Goal: Register for event/course

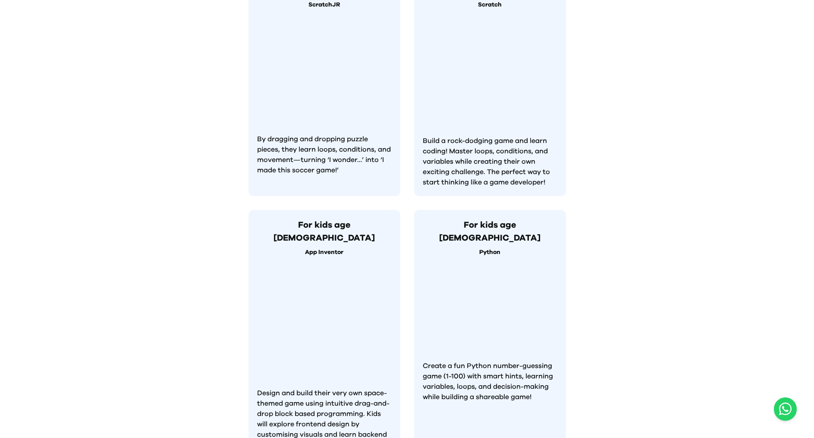
scroll to position [787, 0]
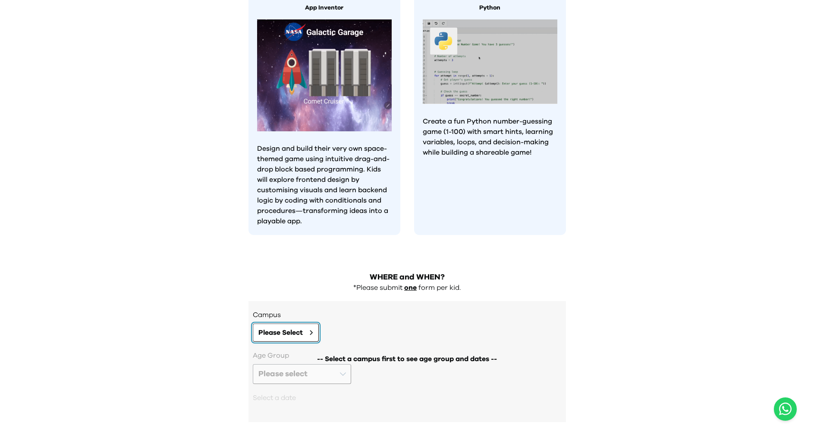
click at [288, 327] on span "Please Select" at bounding box center [281, 332] width 44 height 10
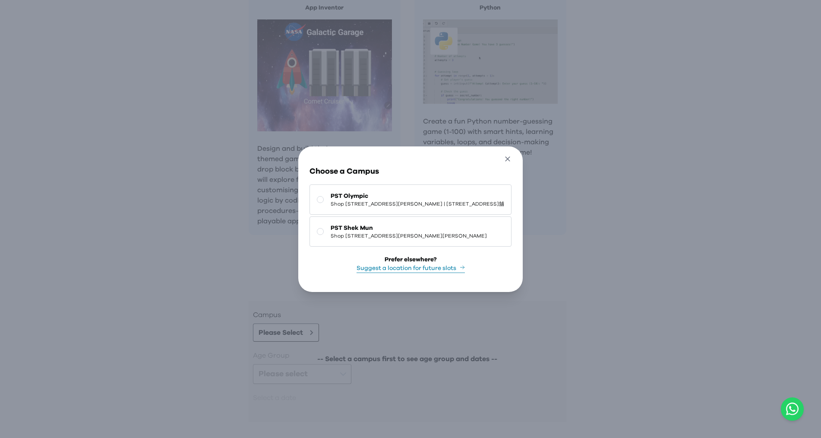
click at [512, 155] on icon "button" at bounding box center [507, 159] width 9 height 9
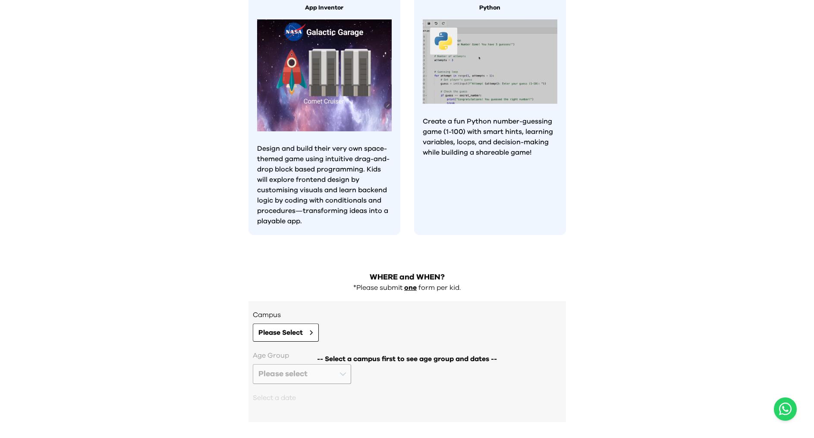
click at [292, 350] on div "-- Select a campus first to see age group and dates --" at bounding box center [407, 381] width 309 height 63
click at [298, 327] on span "Please Select" at bounding box center [281, 332] width 44 height 10
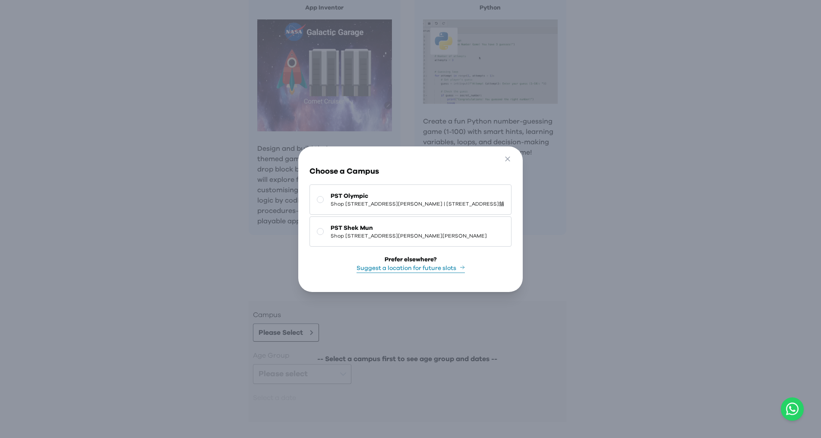
click at [201, 225] on div "Go Back Close Choose a Campus [GEOGRAPHIC_DATA] [STREET_ADDRESS] Tsui | [STREET…" at bounding box center [410, 219] width 821 height 438
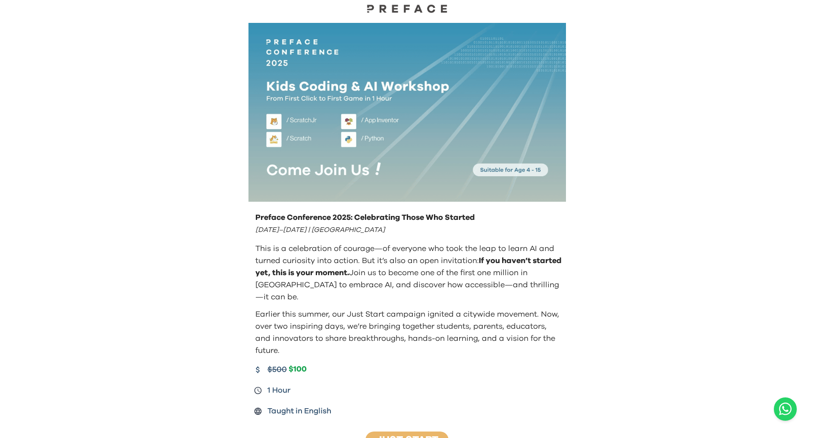
scroll to position [282, 0]
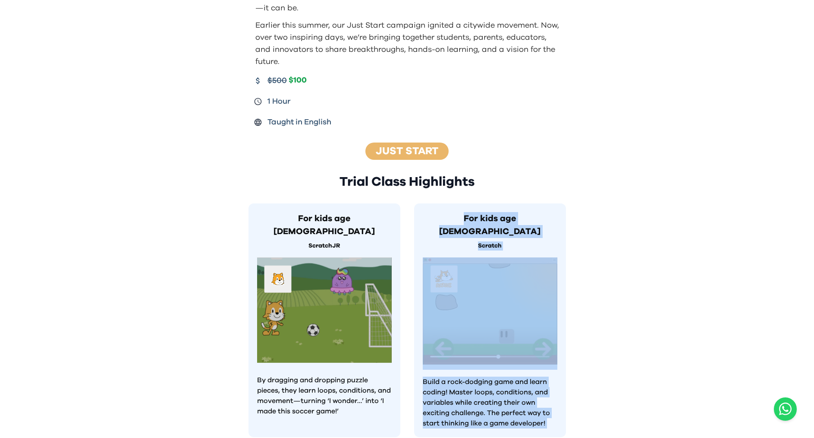
drag, startPoint x: 568, startPoint y: 208, endPoint x: 669, endPoint y: 388, distance: 205.8
click at [665, 423] on div "Preface Conference 2025: Celebrating Those Who Started [DATE]–[DATE] | [GEOGRAP…" at bounding box center [407, 311] width 814 height 1226
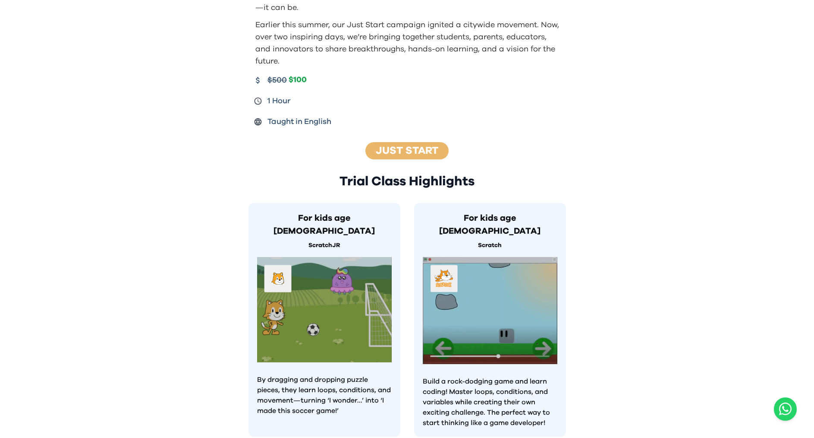
click at [670, 379] on div "Preface Conference 2025: Celebrating Those Who Started [DATE]–[DATE] | [GEOGRAP…" at bounding box center [407, 310] width 814 height 1226
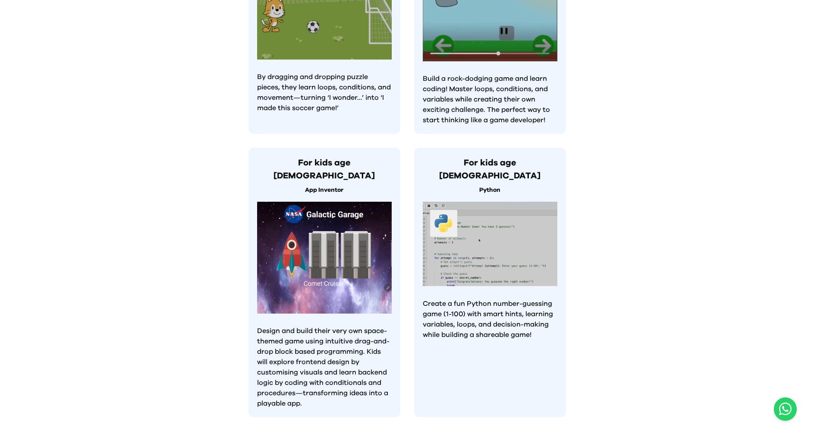
scroll to position [787, 0]
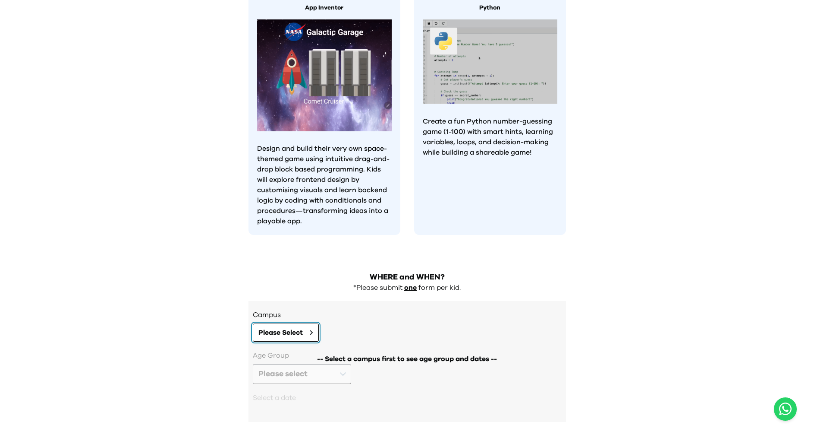
click at [309, 323] on button "Please Select" at bounding box center [286, 332] width 66 height 18
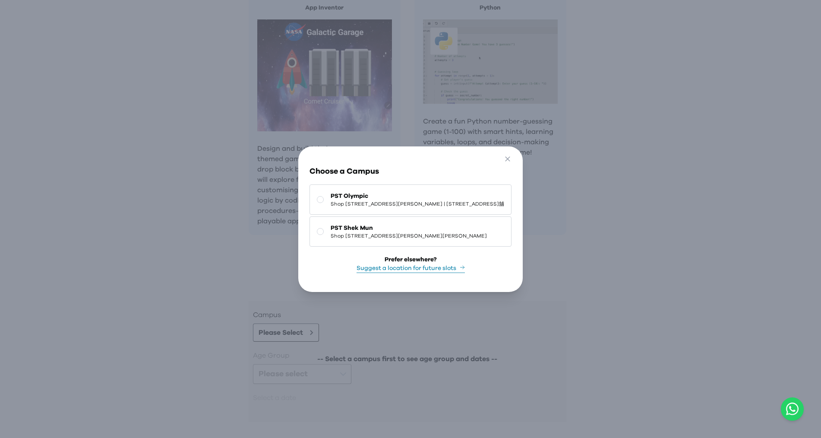
click at [373, 216] on button "PST [PERSON_NAME] Shop [STREET_ADDRESS][PERSON_NAME][PERSON_NAME]" at bounding box center [410, 231] width 202 height 30
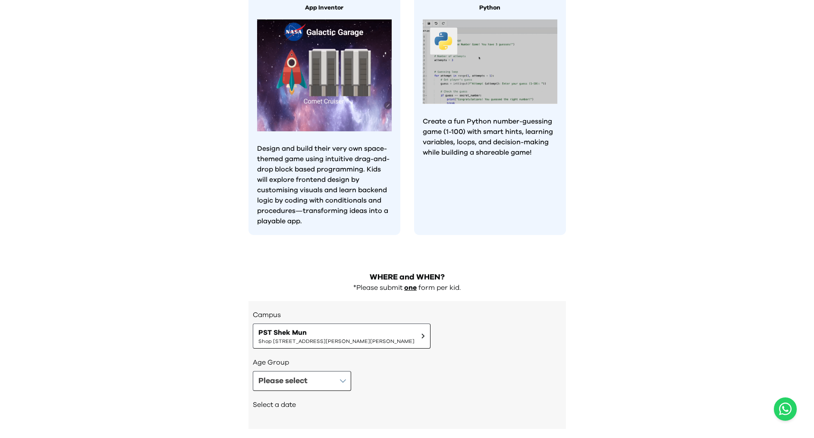
click at [341, 391] on div "Select a date" at bounding box center [407, 405] width 309 height 29
click at [334, 371] on button "Please select" at bounding box center [302, 381] width 98 height 20
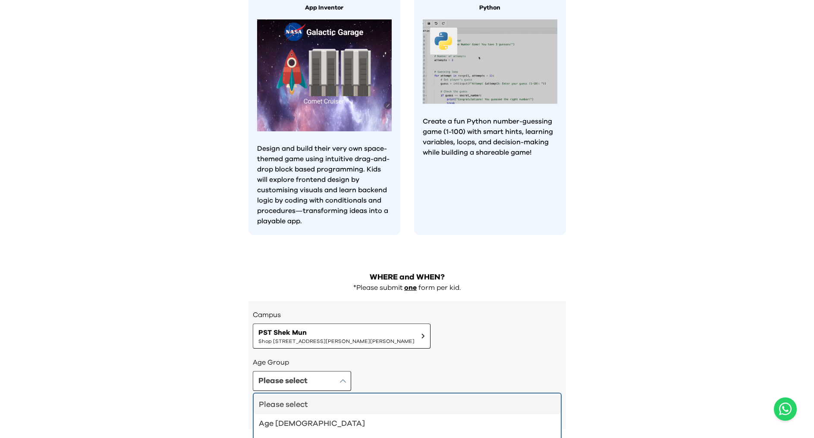
click at [341, 398] on div "Please select" at bounding box center [402, 404] width 287 height 12
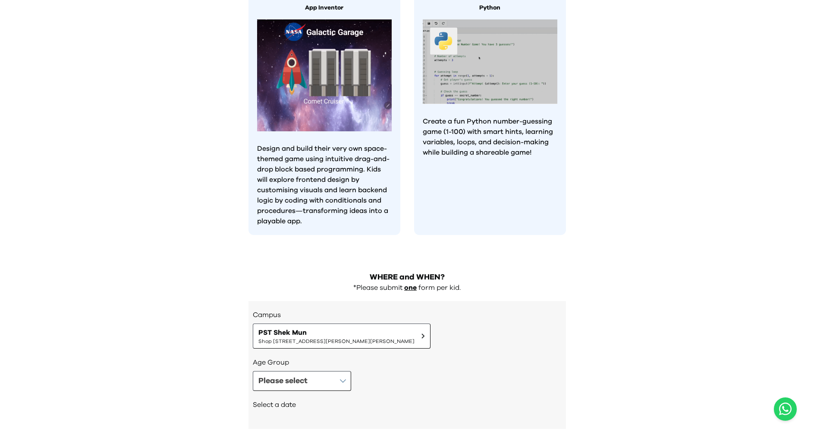
click at [339, 385] on div "Campus [GEOGRAPHIC_DATA][PERSON_NAME] [STREET_ADDRESS][PERSON_NAME][PERSON_NAME…" at bounding box center [408, 365] width 318 height 128
click at [328, 391] on div "Select a date" at bounding box center [407, 405] width 309 height 29
drag, startPoint x: 307, startPoint y: 328, endPoint x: 306, endPoint y: 347, distance: 19.9
click at [307, 357] on h3 "Age Group" at bounding box center [407, 362] width 309 height 10
click at [306, 375] on div "Please select" at bounding box center [283, 381] width 49 height 12
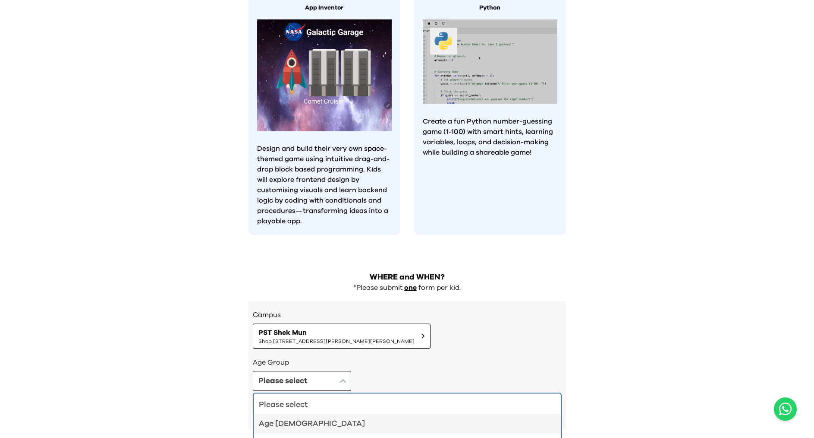
click at [336, 414] on li "Age [DEMOGRAPHIC_DATA]" at bounding box center [407, 423] width 307 height 19
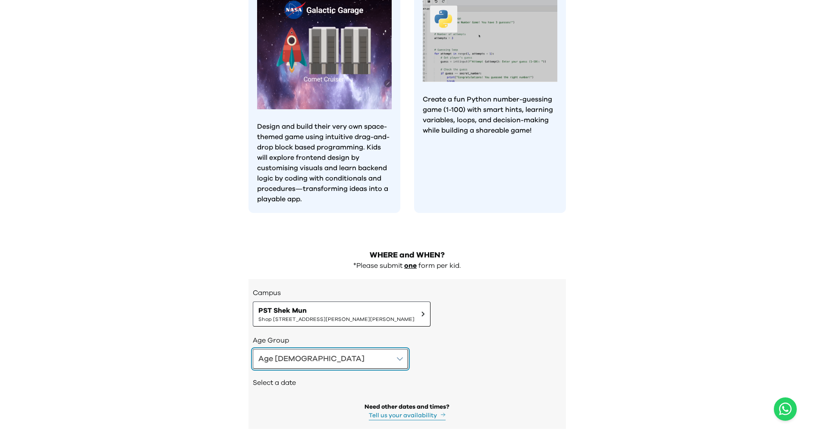
scroll to position [816, 0]
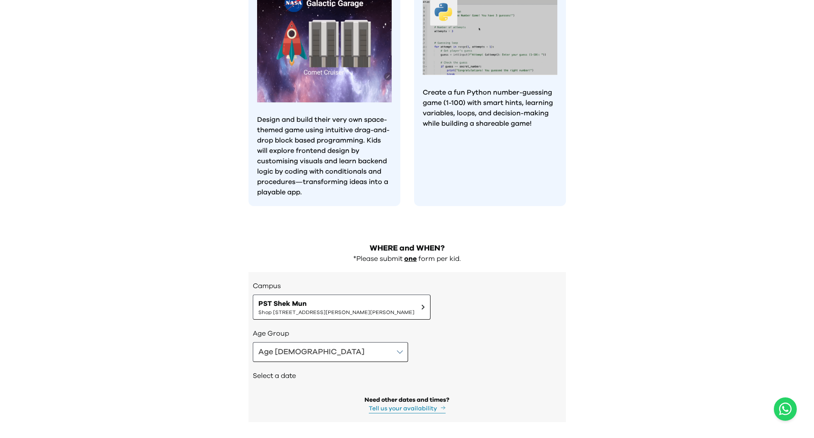
click at [397, 404] on button "Tell us your availability" at bounding box center [407, 408] width 77 height 9
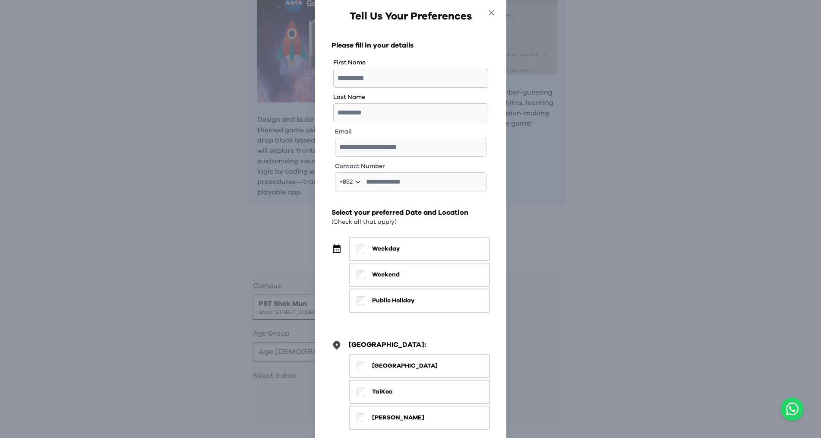
click at [496, 13] on icon "button" at bounding box center [491, 12] width 9 height 9
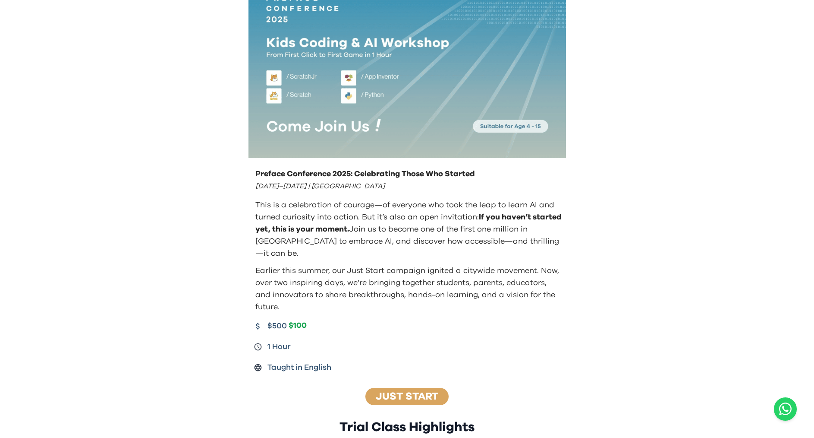
scroll to position [0, 0]
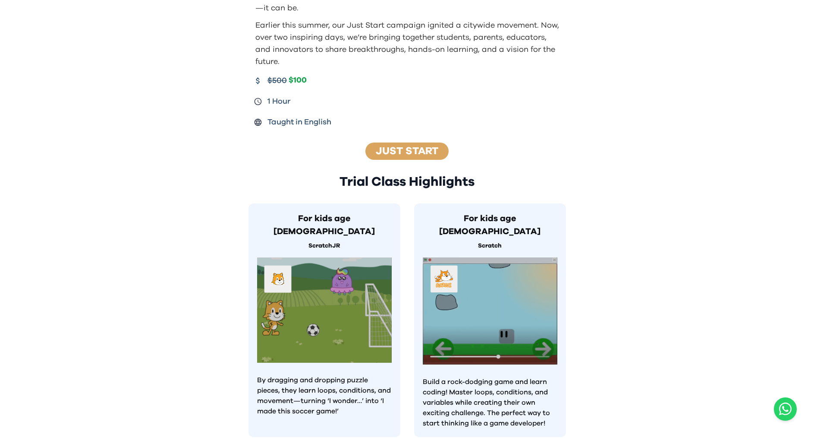
click at [412, 146] on link "Just Start" at bounding box center [407, 151] width 63 height 10
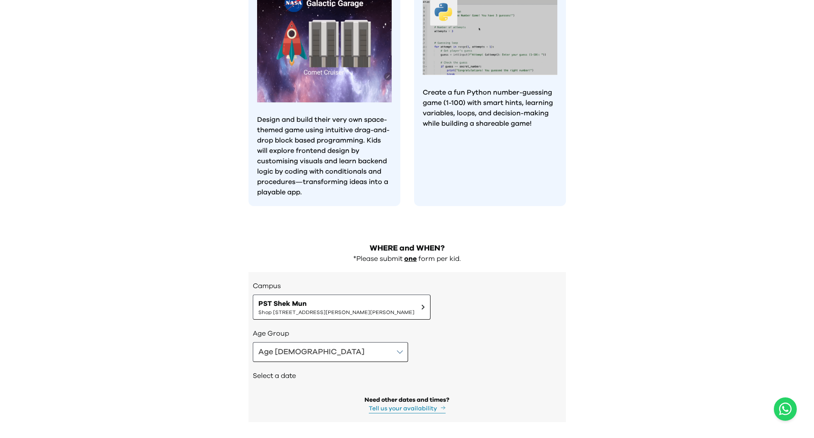
click at [299, 362] on div "Select a date" at bounding box center [407, 376] width 309 height 29
click at [303, 342] on button "Age [DEMOGRAPHIC_DATA]" at bounding box center [330, 352] width 155 height 20
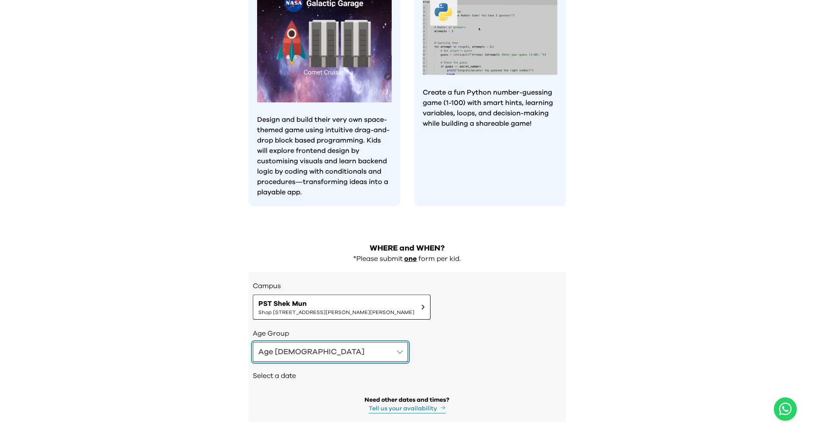
click at [294, 342] on button "Age [DEMOGRAPHIC_DATA]" at bounding box center [330, 352] width 155 height 20
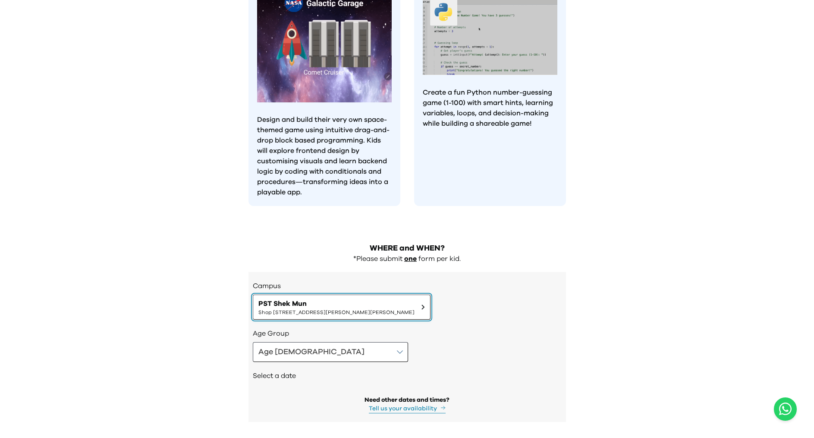
click at [316, 309] on span "Shop [STREET_ADDRESS][PERSON_NAME][PERSON_NAME]" at bounding box center [337, 312] width 156 height 7
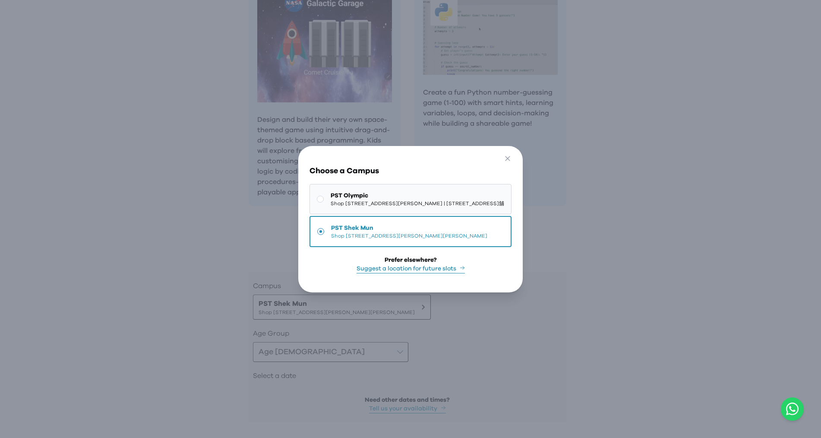
click at [331, 191] on span "PST Olympic" at bounding box center [418, 195] width 174 height 9
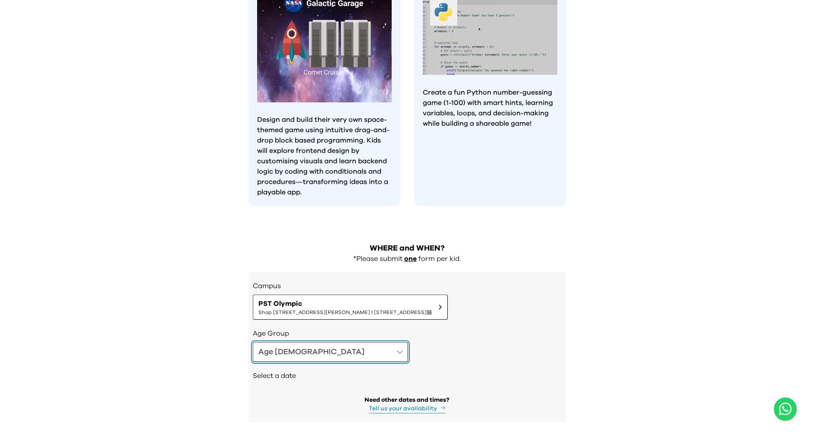
click at [292, 346] on div "Age [DEMOGRAPHIC_DATA]" at bounding box center [312, 352] width 106 height 12
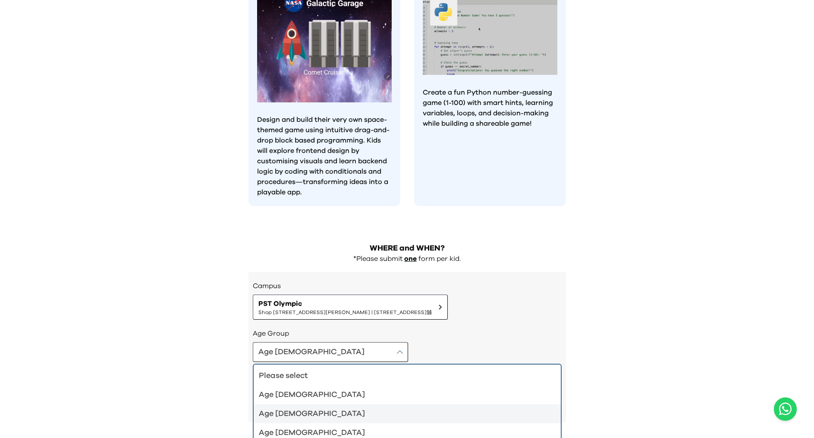
click at [292, 404] on li "Age [DEMOGRAPHIC_DATA]" at bounding box center [407, 413] width 307 height 19
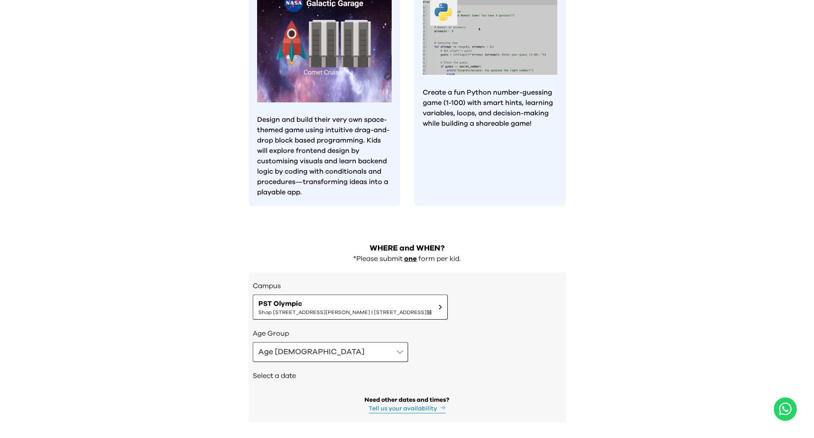
click at [304, 328] on div "Age Group Age [DEMOGRAPHIC_DATA]" at bounding box center [407, 345] width 309 height 34
drag, startPoint x: 301, startPoint y: 318, endPoint x: 299, endPoint y: 325, distance: 7.1
click at [301, 342] on button "Age [DEMOGRAPHIC_DATA]" at bounding box center [330, 352] width 155 height 20
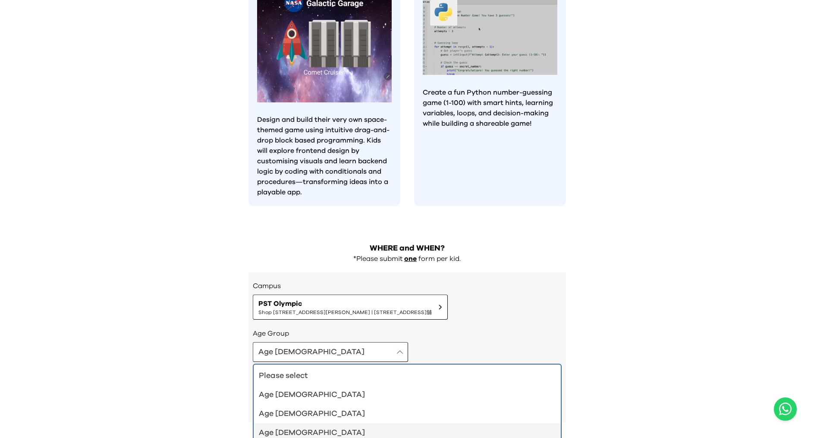
click at [296, 423] on li "Age [DEMOGRAPHIC_DATA]" at bounding box center [407, 432] width 307 height 19
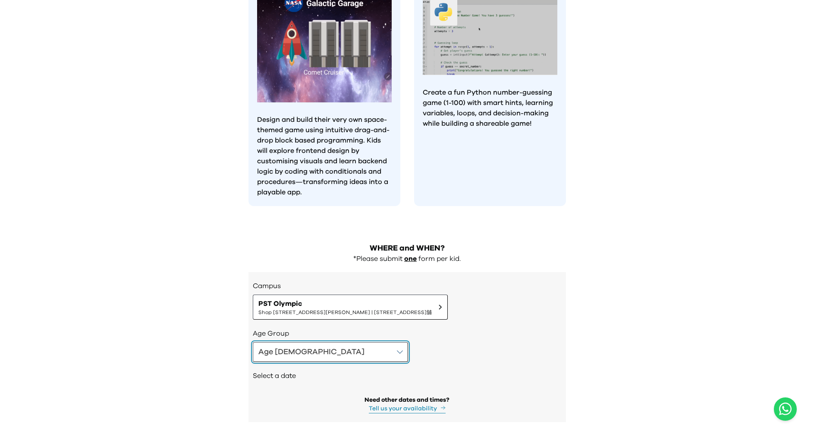
click at [307, 342] on button "Age [DEMOGRAPHIC_DATA]" at bounding box center [330, 352] width 155 height 20
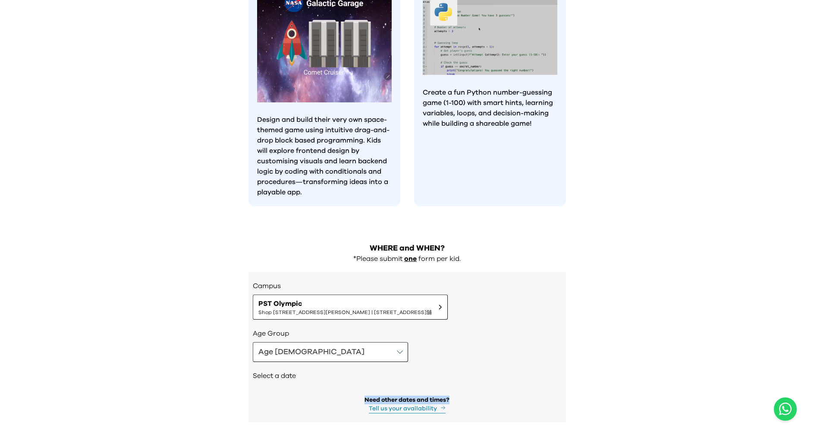
drag, startPoint x: 440, startPoint y: 362, endPoint x: 365, endPoint y: 360, distance: 75.1
click at [365, 395] on div "Need other dates and times? Tell us your availability" at bounding box center [407, 404] width 309 height 18
click at [319, 342] on button "Age [DEMOGRAPHIC_DATA]" at bounding box center [330, 352] width 155 height 20
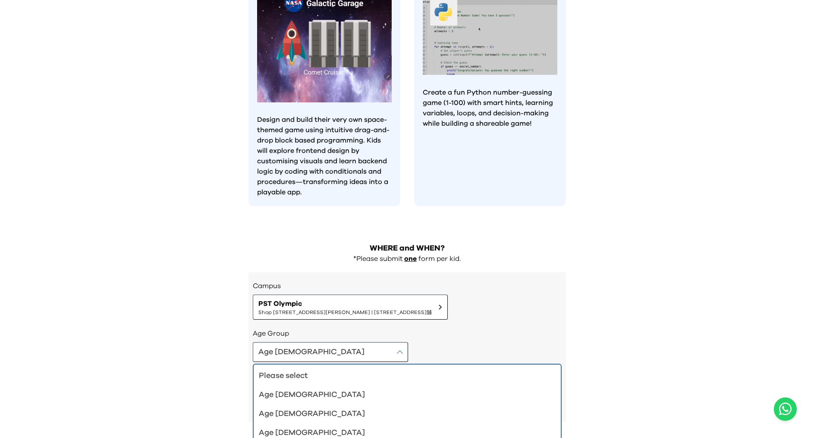
click at [332, 342] on button "Age [DEMOGRAPHIC_DATA]" at bounding box center [330, 352] width 155 height 20
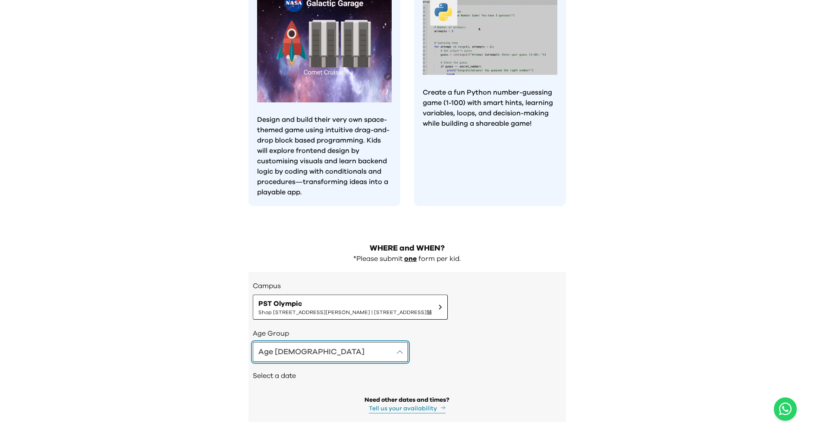
click at [306, 342] on button "Age [DEMOGRAPHIC_DATA]" at bounding box center [330, 352] width 155 height 20
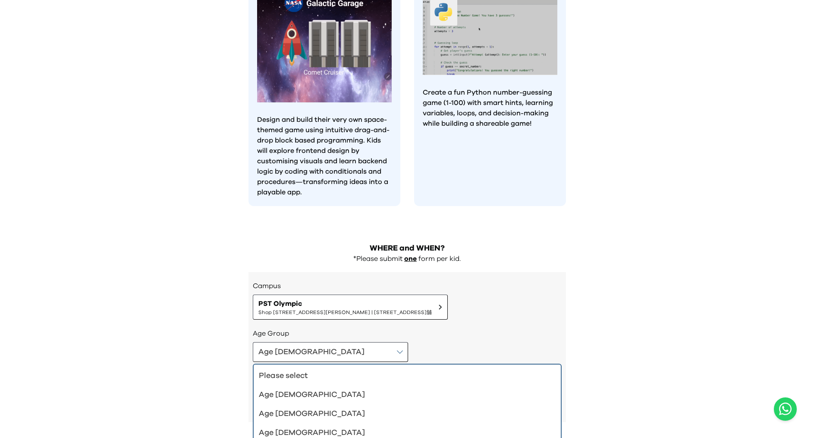
click at [246, 353] on div "WHERE and WHEN? *Please submit one form per kid. Campus [GEOGRAPHIC_DATA] [STRE…" at bounding box center [407, 335] width 331 height 205
drag, startPoint x: 480, startPoint y: 307, endPoint x: 537, endPoint y: 297, distance: 58.3
click at [480, 342] on div "Age [DEMOGRAPHIC_DATA] Please select Age [DEMOGRAPHIC_DATA] Age [DEMOGRAPHIC_DA…" at bounding box center [407, 352] width 309 height 20
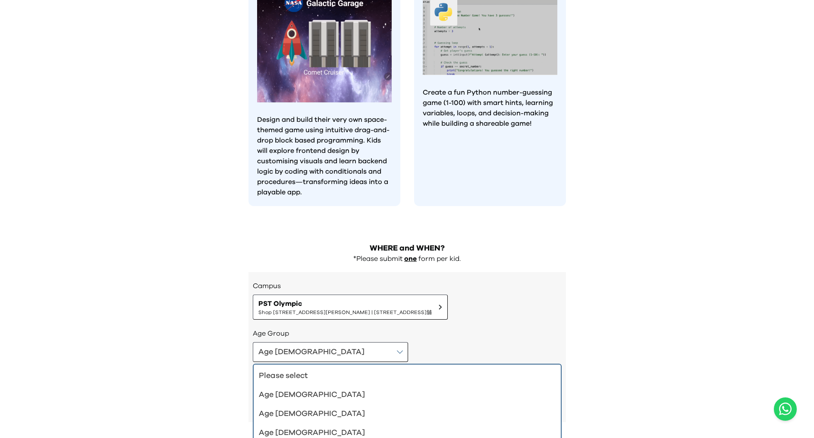
click at [304, 388] on div "Age [DEMOGRAPHIC_DATA]" at bounding box center [402, 394] width 287 height 12
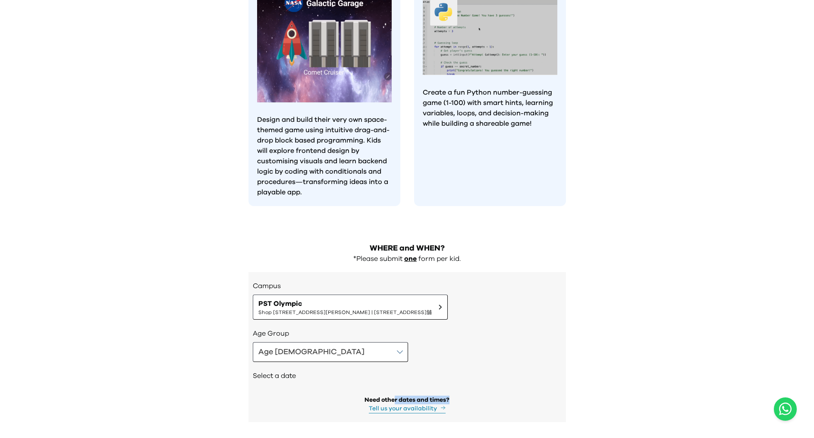
drag, startPoint x: 396, startPoint y: 362, endPoint x: 456, endPoint y: 363, distance: 60.0
click at [456, 395] on div "Need other dates and times? Tell us your availability" at bounding box center [407, 404] width 309 height 18
click at [360, 294] on button "PST Olympic Shop [STREET_ADDRESS][PERSON_NAME] | [STREET_ADDRESS]舖" at bounding box center [350, 306] width 195 height 25
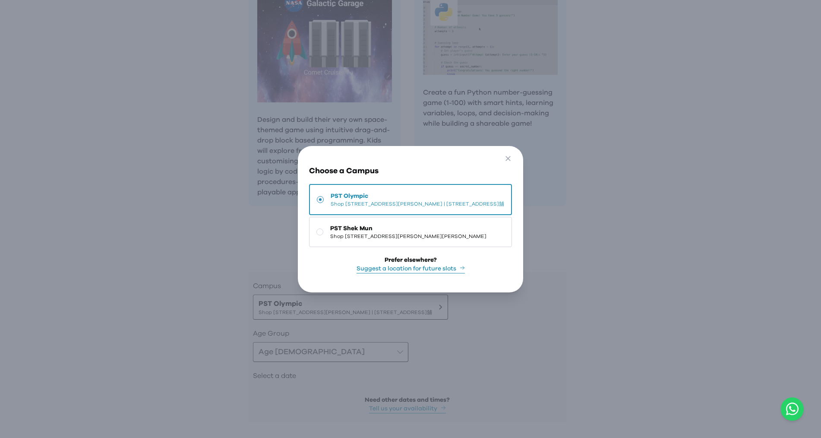
click at [360, 265] on button "Suggest a location for future slots" at bounding box center [410, 268] width 108 height 9
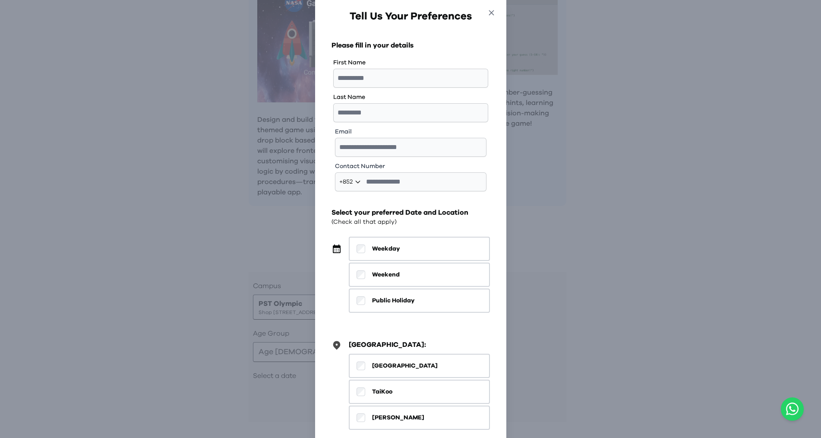
click at [493, 10] on icon "button" at bounding box center [491, 12] width 9 height 9
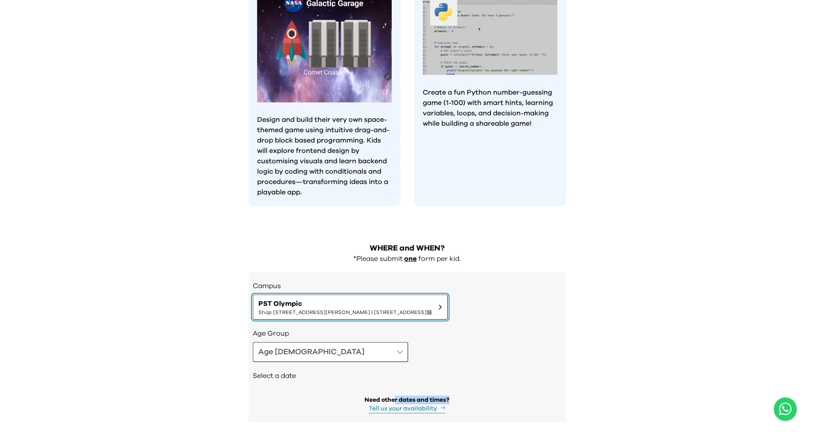
click at [391, 309] on span "Shop [STREET_ADDRESS][PERSON_NAME] | [STREET_ADDRESS]舖" at bounding box center [346, 312] width 174 height 7
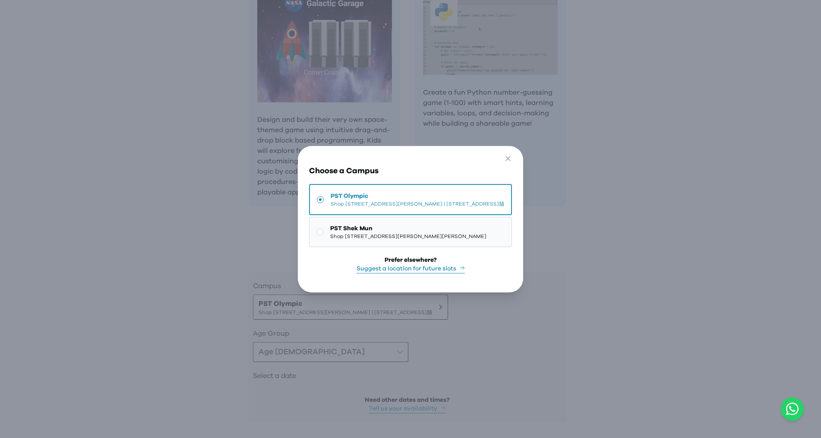
click at [352, 233] on span "Shop [STREET_ADDRESS][PERSON_NAME][PERSON_NAME]" at bounding box center [408, 236] width 156 height 7
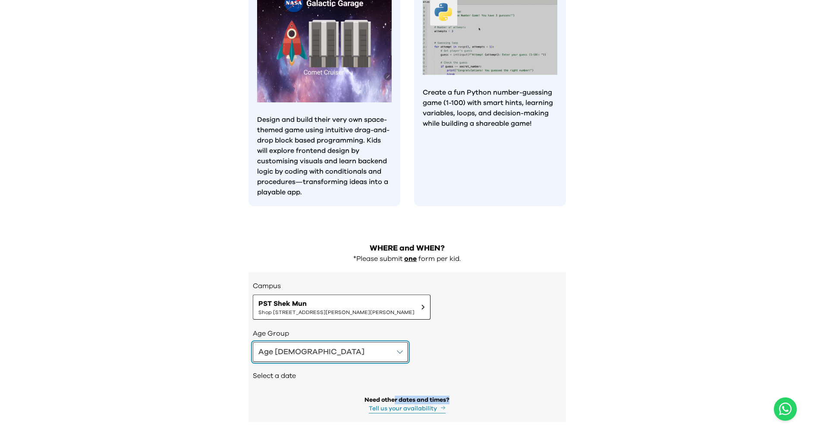
click at [303, 342] on button "Age [DEMOGRAPHIC_DATA]" at bounding box center [330, 352] width 155 height 20
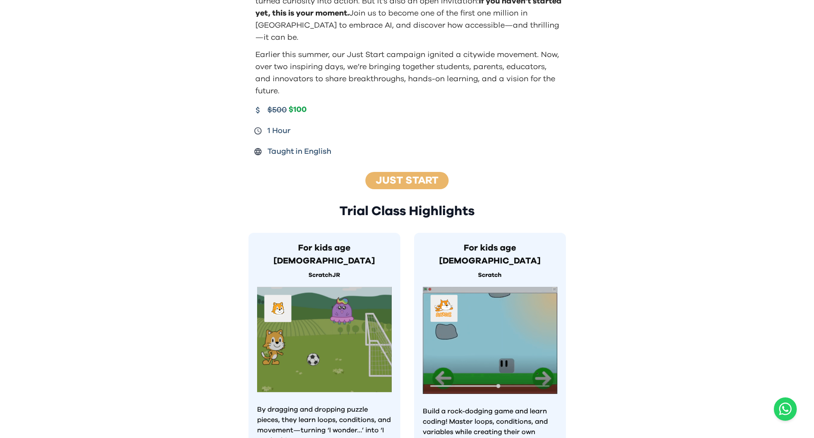
scroll to position [316, 0]
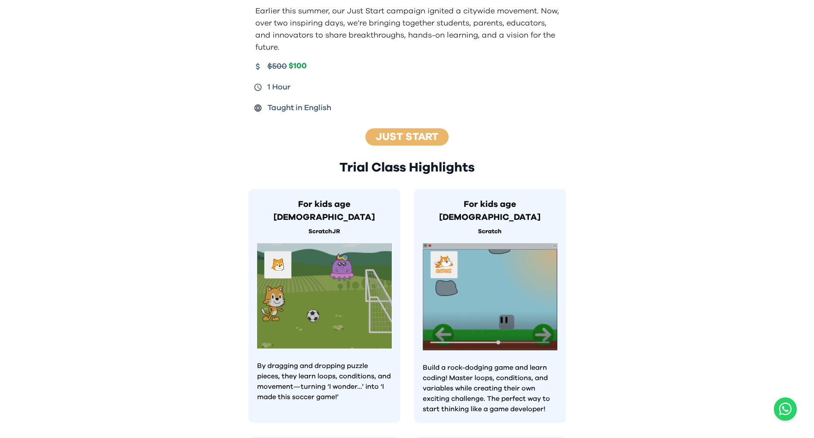
click at [318, 360] on p "By dragging and dropping puzzle pieces, they learn loops, conditions, and movem…" at bounding box center [324, 380] width 135 height 41
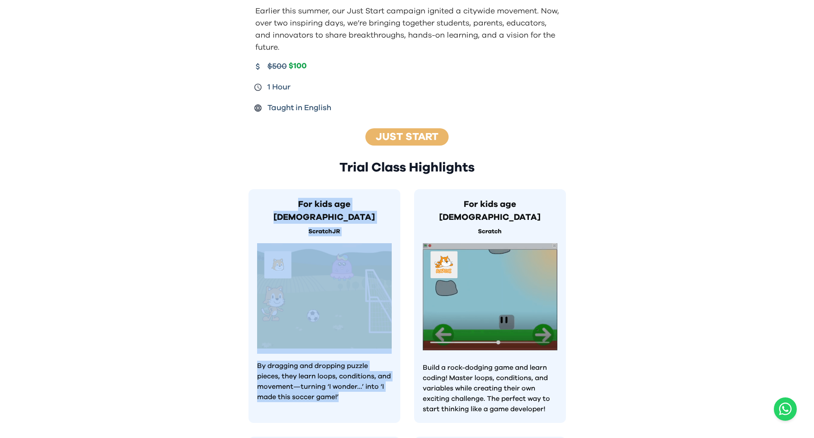
drag, startPoint x: 347, startPoint y: 372, endPoint x: 290, endPoint y: 190, distance: 190.6
click at [290, 190] on div "For kids age [DEMOGRAPHIC_DATA] ScratchJR By dragging and dropping puzzle piece…" at bounding box center [325, 305] width 152 height 233
click at [333, 243] on img at bounding box center [324, 295] width 135 height 105
click at [330, 164] on div "Trial Class Highlights For kids age [DEMOGRAPHIC_DATA] ScratchJR By dragging an…" at bounding box center [408, 433] width 318 height 546
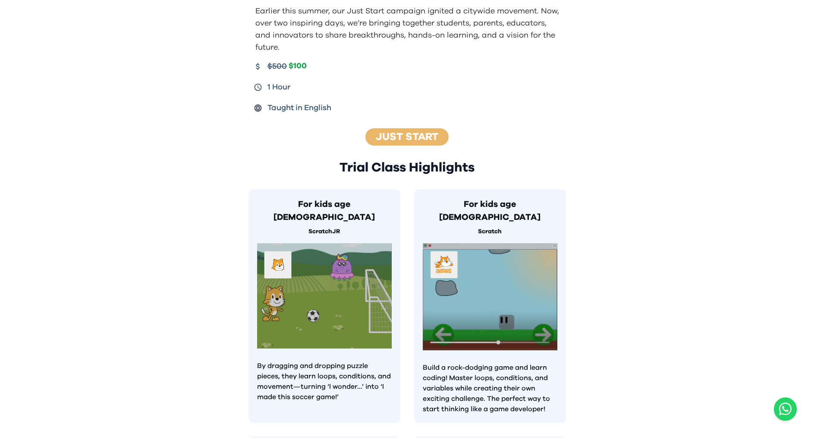
drag, startPoint x: 372, startPoint y: 197, endPoint x: 466, endPoint y: 186, distance: 94.8
click at [372, 198] on h3 "For kids age [DEMOGRAPHIC_DATA]" at bounding box center [324, 211] width 135 height 26
click at [474, 189] on div "For kids age [DEMOGRAPHIC_DATA] Scratch Build a rock-dodging game and learn cod…" at bounding box center [490, 305] width 152 height 233
click at [504, 325] on div at bounding box center [490, 299] width 135 height 112
drag, startPoint x: 480, startPoint y: 282, endPoint x: 476, endPoint y: 308, distance: 26.1
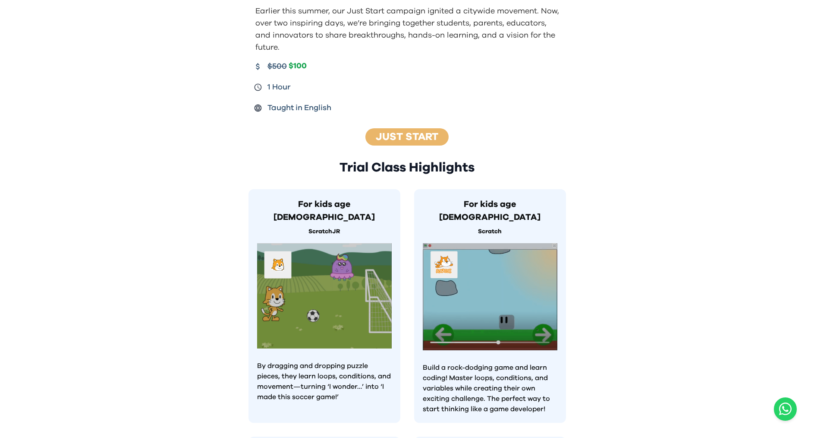
click at [480, 282] on img at bounding box center [490, 296] width 135 height 107
click at [476, 366] on p "Build a rock-dodging game and learn coding! Master loops, conditions, and varia…" at bounding box center [490, 388] width 135 height 52
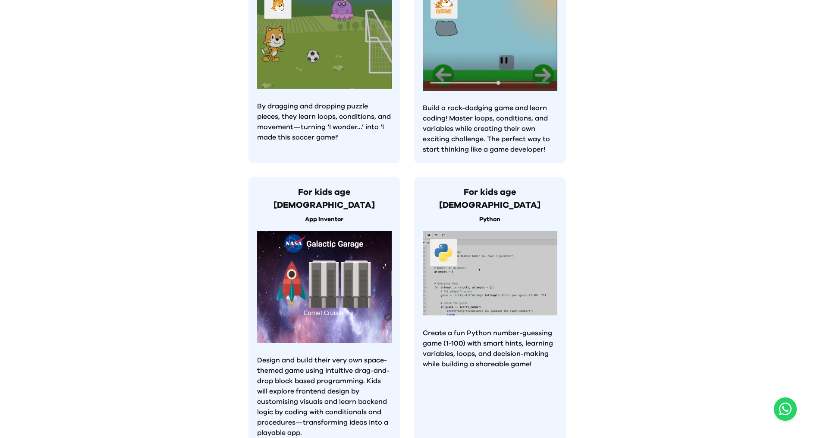
scroll to position [623, 0]
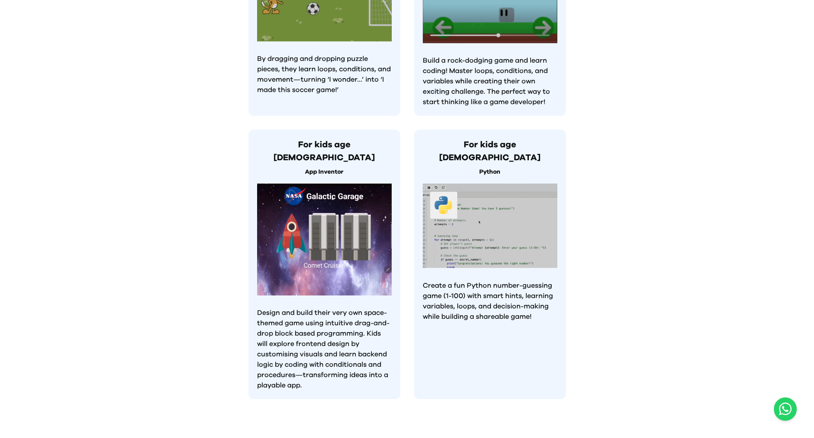
drag, startPoint x: 469, startPoint y: 138, endPoint x: 465, endPoint y: 164, distance: 26.1
click at [469, 167] on p "Python" at bounding box center [490, 171] width 135 height 9
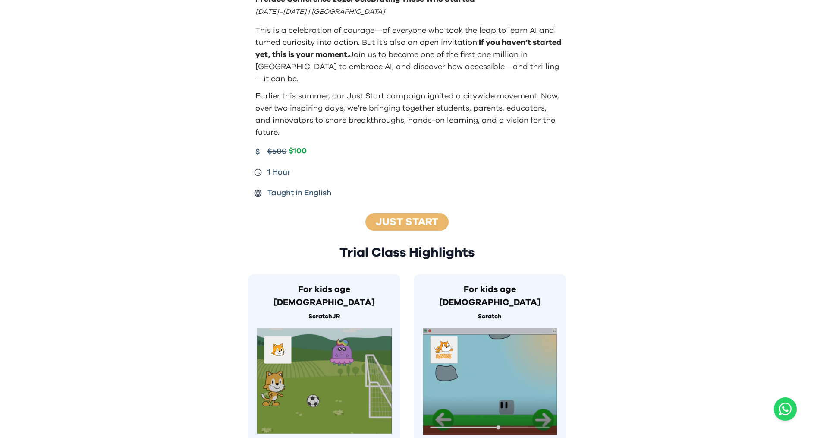
scroll to position [131, 0]
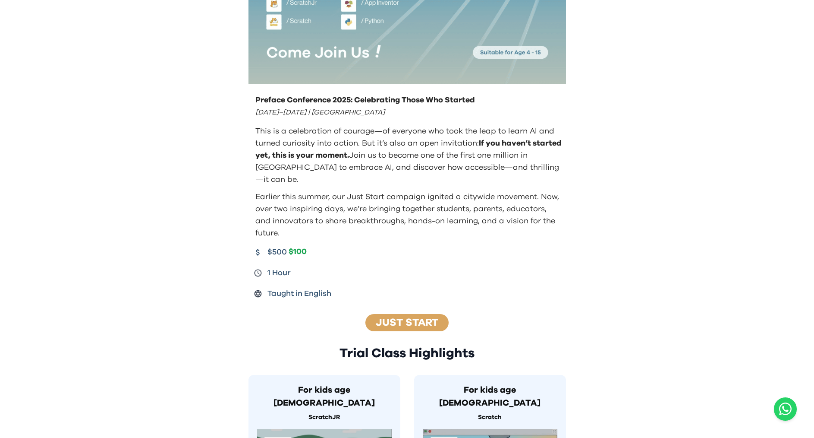
click at [407, 317] on link "Just Start" at bounding box center [407, 322] width 63 height 10
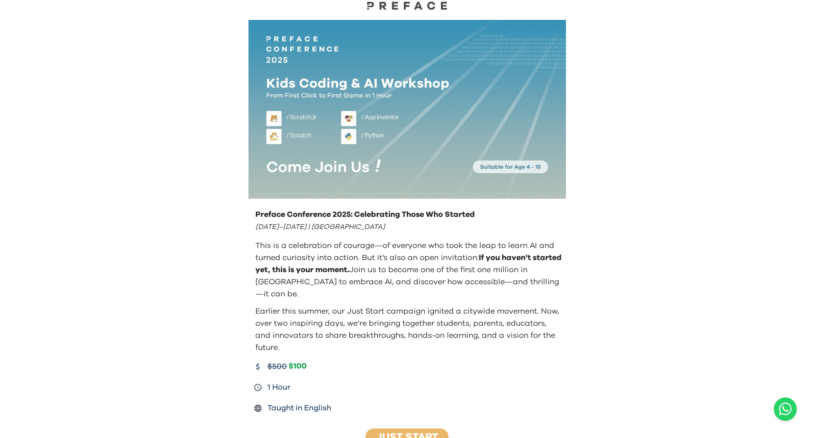
scroll to position [0, 0]
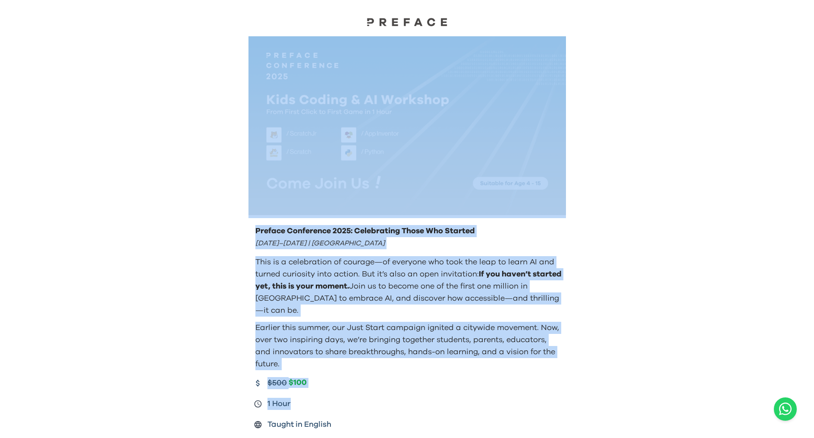
drag, startPoint x: 344, startPoint y: 311, endPoint x: 273, endPoint y: 153, distance: 173.3
click at [296, 149] on img at bounding box center [408, 125] width 318 height 179
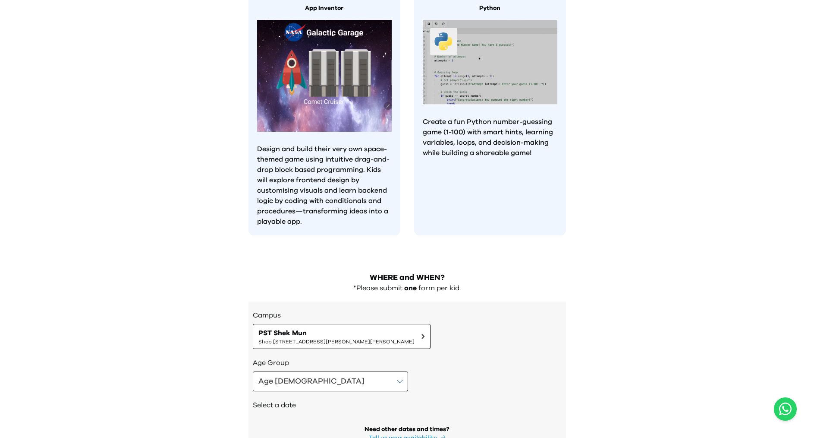
scroll to position [816, 0]
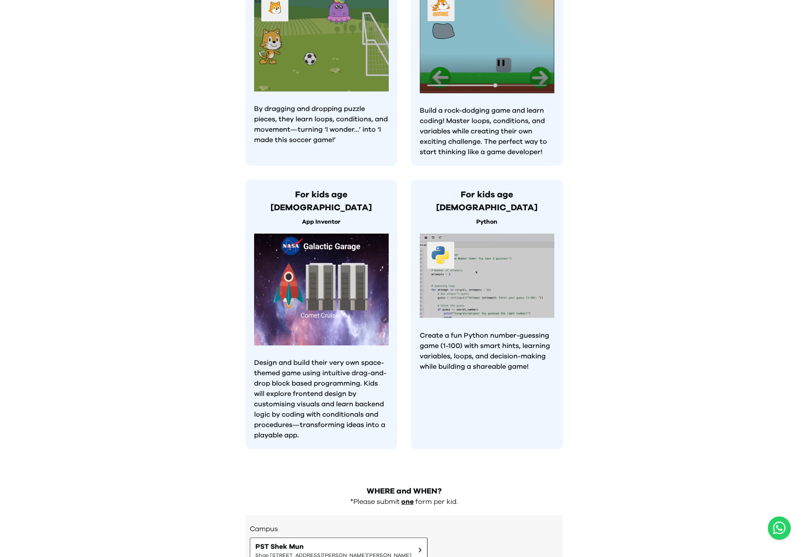
scroll to position [697, 0]
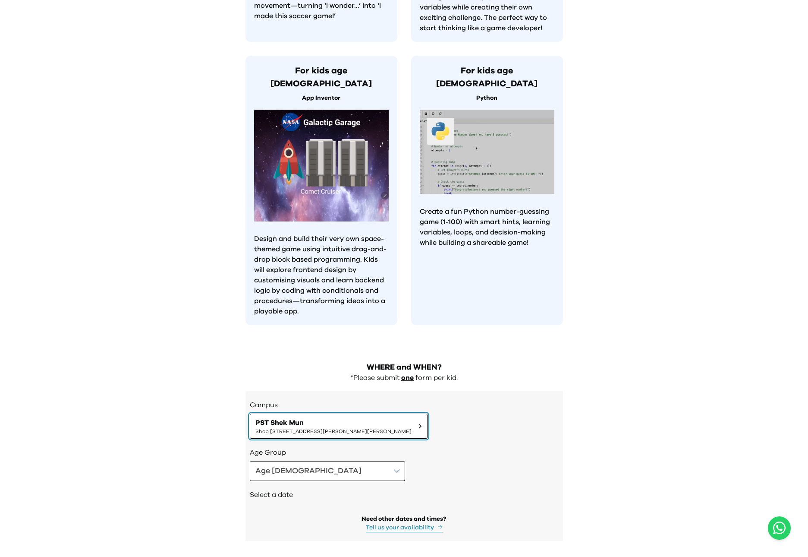
click at [356, 413] on button "PST [PERSON_NAME] Shop [STREET_ADDRESS][PERSON_NAME][PERSON_NAME]" at bounding box center [339, 425] width 178 height 25
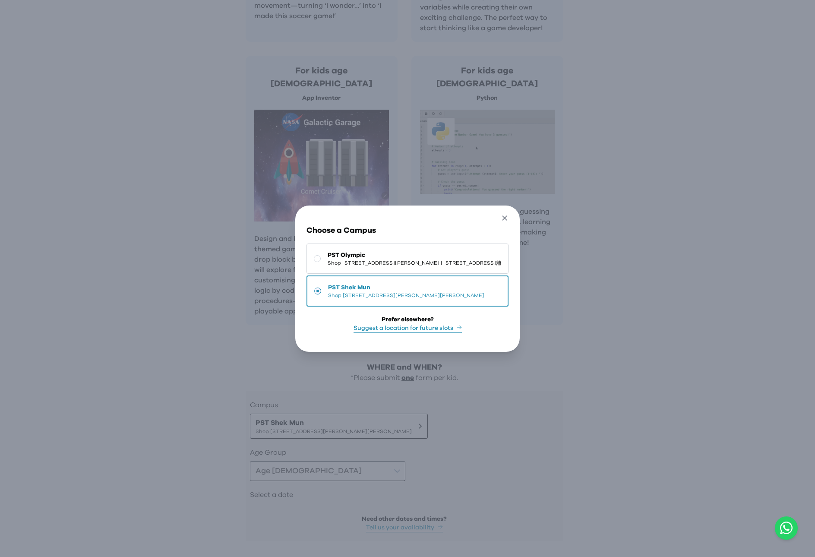
click at [509, 214] on icon "button" at bounding box center [504, 218] width 9 height 9
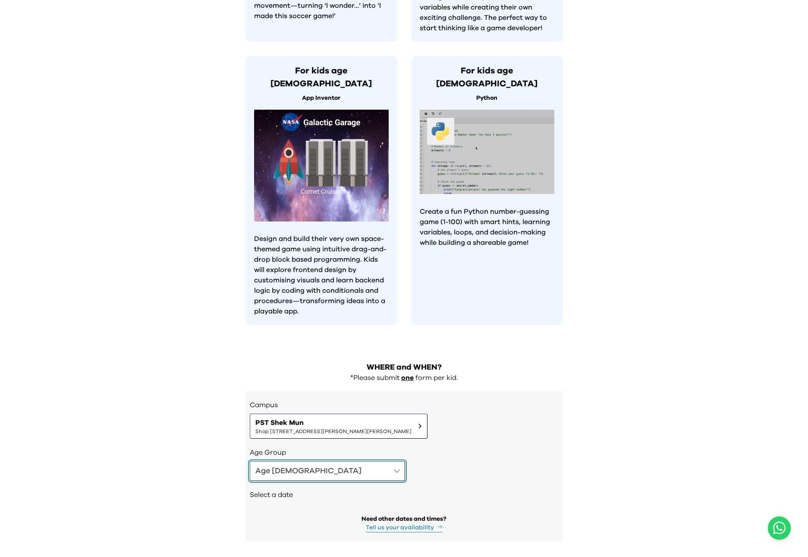
click at [308, 437] on button "Age [DEMOGRAPHIC_DATA]" at bounding box center [327, 471] width 155 height 20
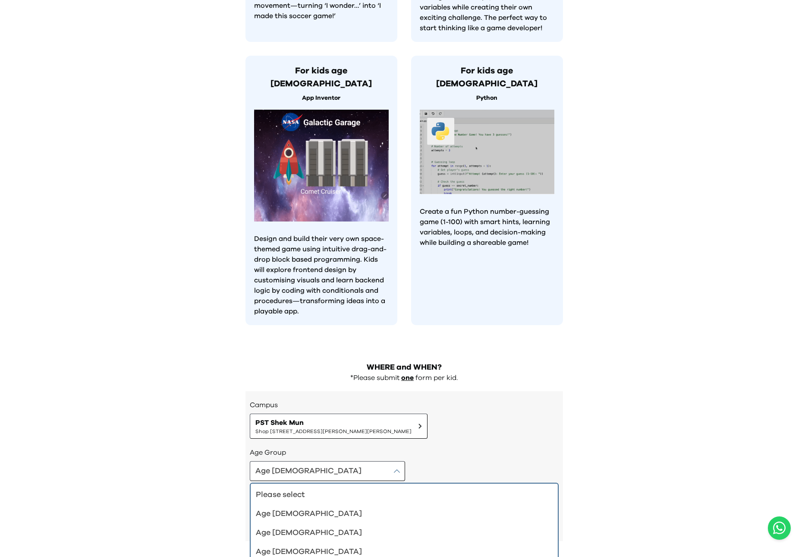
click at [247, 416] on div "Campus [GEOGRAPHIC_DATA][PERSON_NAME] [STREET_ADDRESS][PERSON_NAME][PERSON_NAME…" at bounding box center [405, 466] width 318 height 150
drag, startPoint x: 203, startPoint y: 444, endPoint x: 206, endPoint y: 438, distance: 7.1
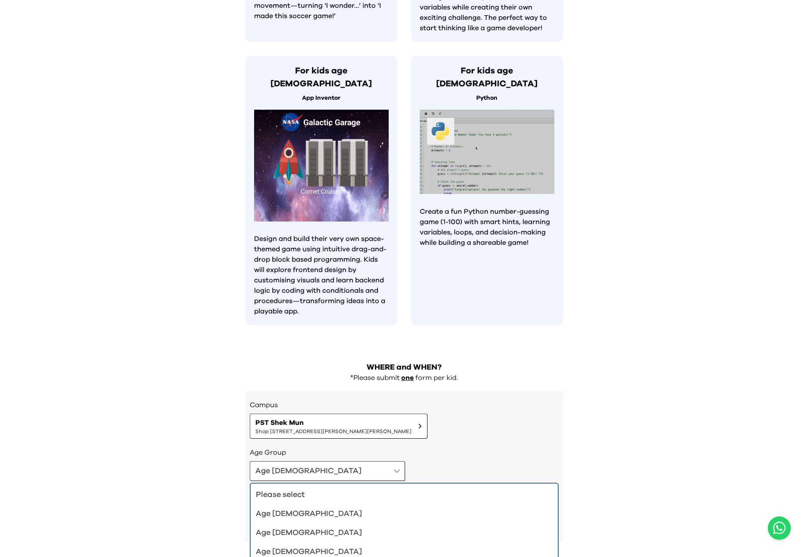
click at [271, 437] on div "Age [DEMOGRAPHIC_DATA]" at bounding box center [399, 514] width 287 height 12
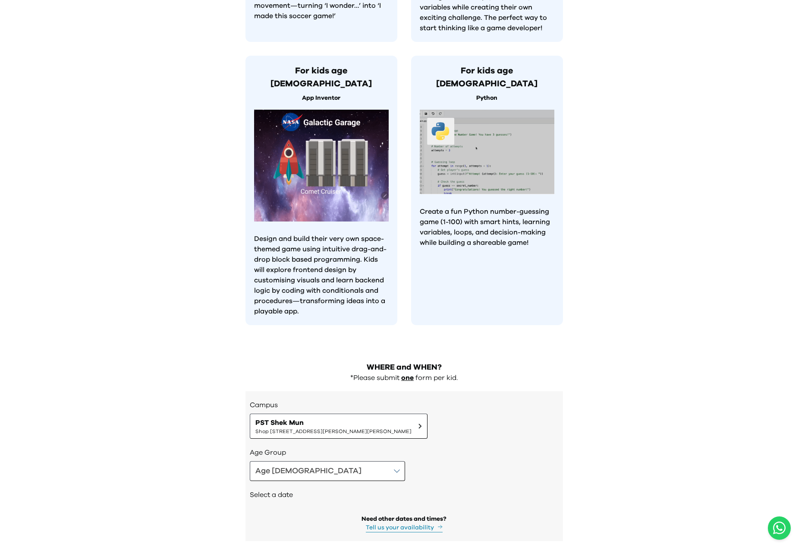
click at [396, 437] on button "Tell us your availability" at bounding box center [404, 527] width 77 height 9
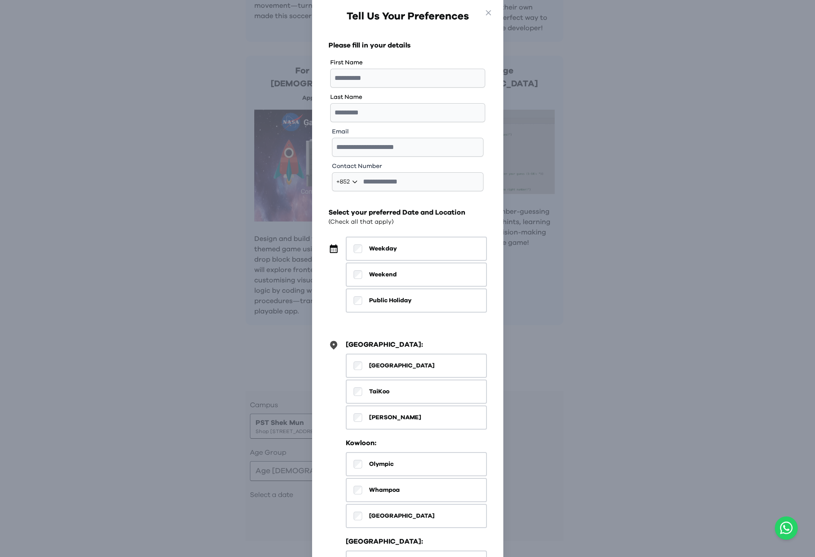
click at [630, 253] on div "Go Back Close Tell Us Your Preferences Please fill in your details First Name L…" at bounding box center [407, 278] width 815 height 557
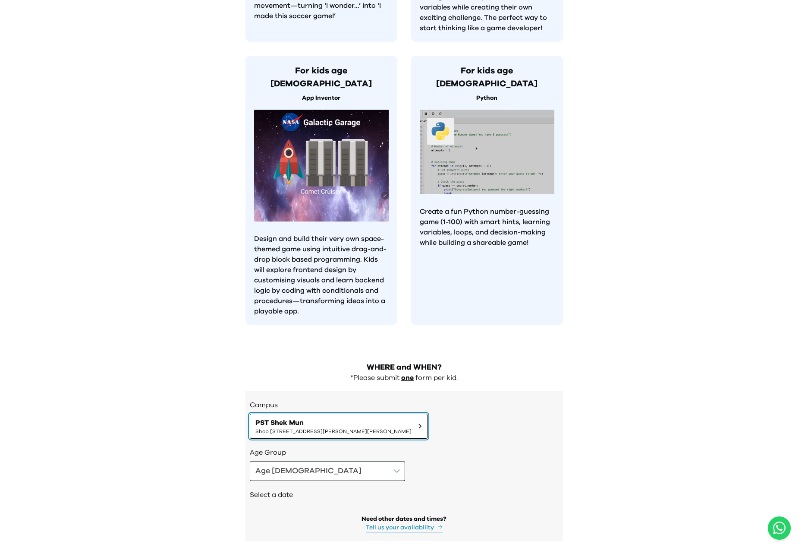
click at [325, 428] on span "Shop [STREET_ADDRESS][PERSON_NAME][PERSON_NAME]" at bounding box center [334, 431] width 156 height 7
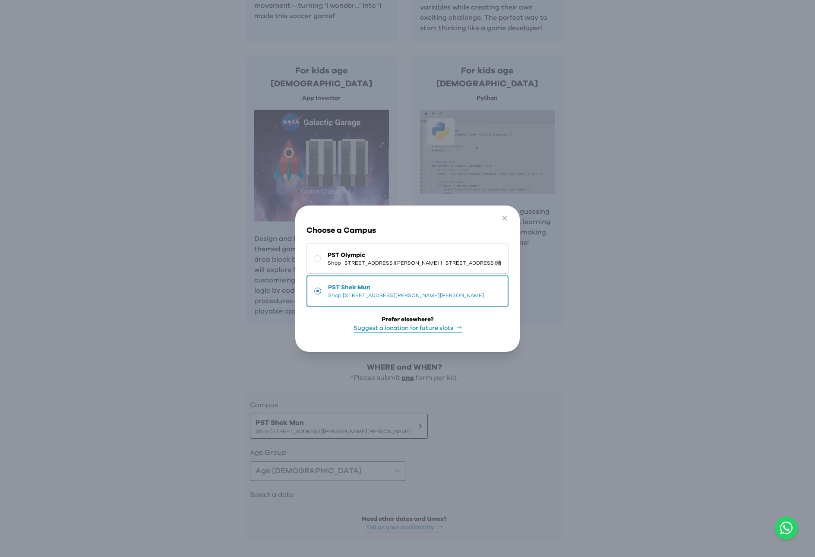
click at [404, 264] on button "PST Olympic Shop [STREET_ADDRESS][PERSON_NAME] | [STREET_ADDRESS]舖" at bounding box center [407, 258] width 202 height 30
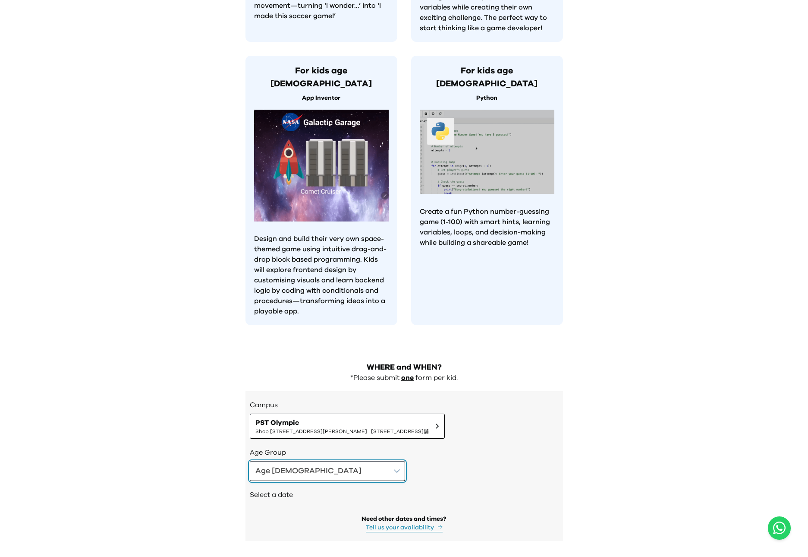
click at [282, 437] on div "Age [DEMOGRAPHIC_DATA]" at bounding box center [309, 471] width 106 height 12
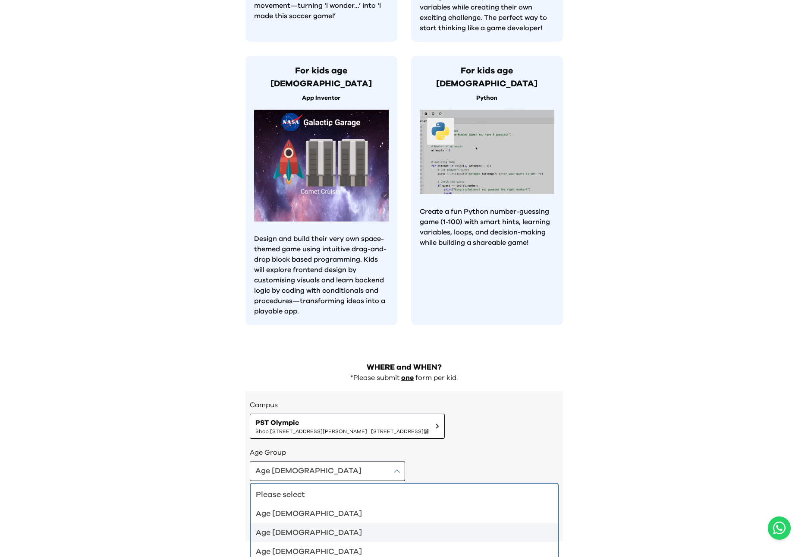
click at [284, 437] on li "Age [DEMOGRAPHIC_DATA]" at bounding box center [404, 532] width 307 height 19
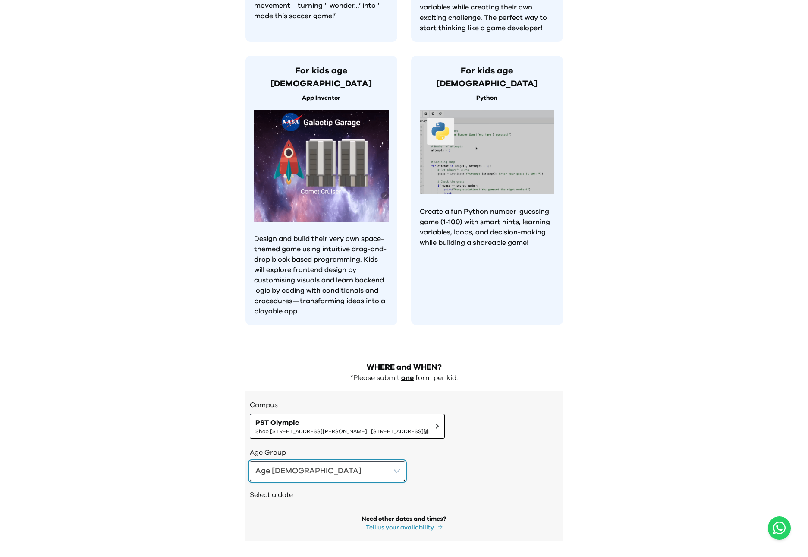
click at [299, 437] on button "Age [DEMOGRAPHIC_DATA]" at bounding box center [327, 471] width 155 height 20
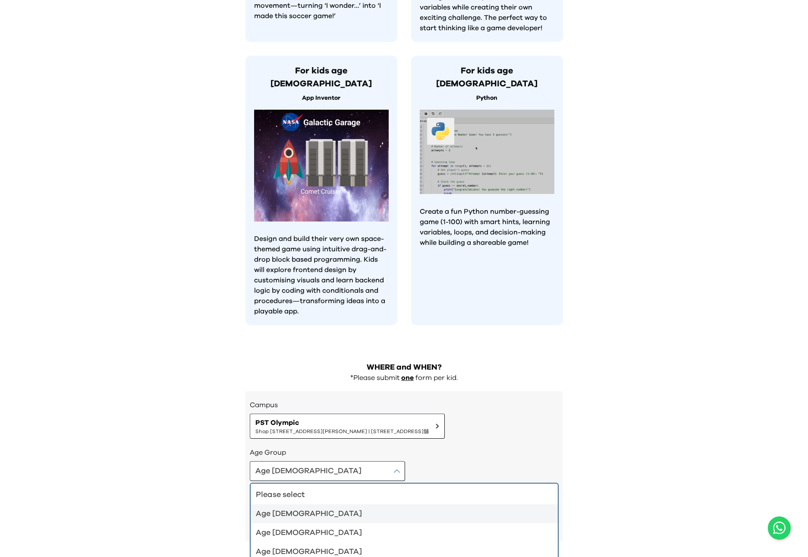
click at [297, 437] on div "Age [DEMOGRAPHIC_DATA]" at bounding box center [399, 514] width 287 height 12
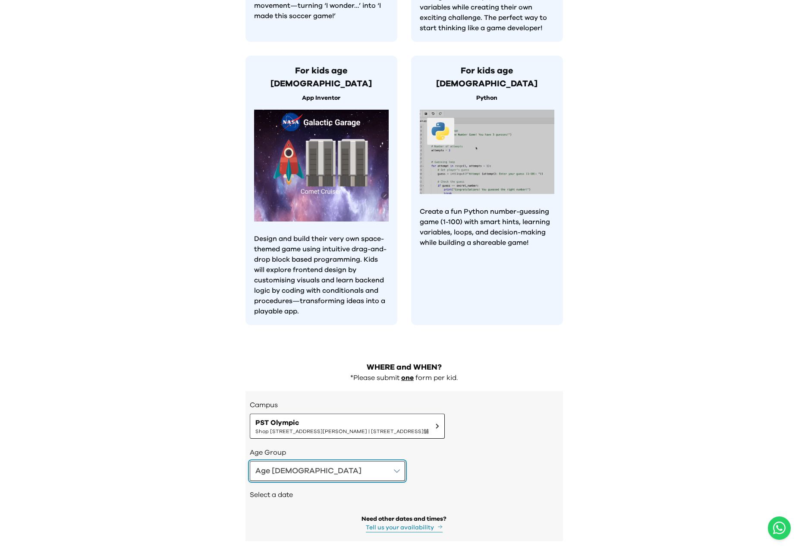
click at [292, 437] on button "Age [DEMOGRAPHIC_DATA]" at bounding box center [327, 471] width 155 height 20
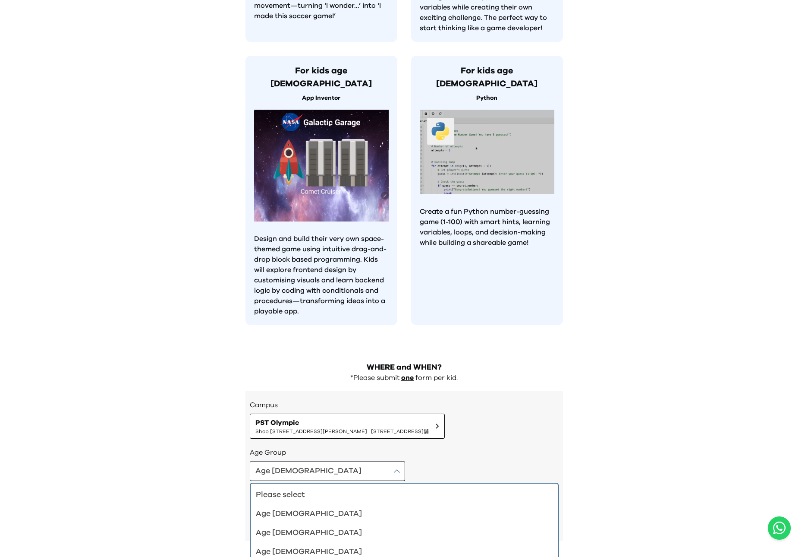
drag, startPoint x: 337, startPoint y: 418, endPoint x: 351, endPoint y: 408, distance: 17.1
click at [337, 437] on h3 "Age Group" at bounding box center [404, 452] width 309 height 10
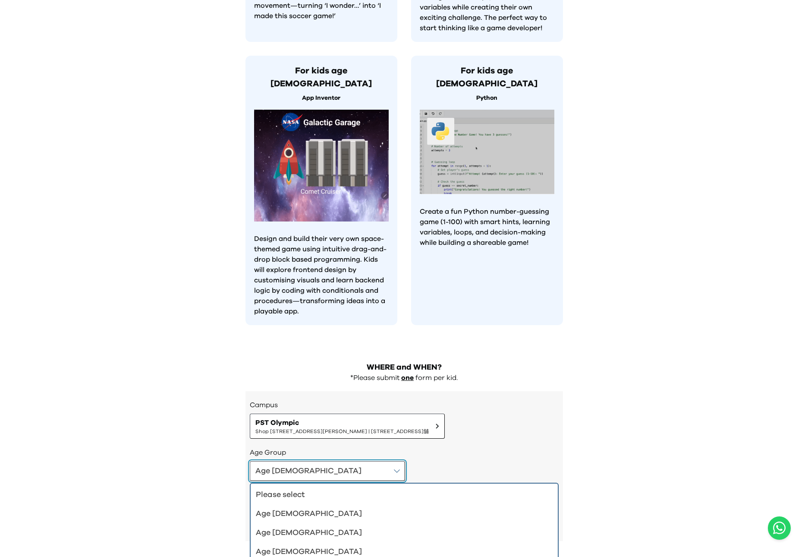
click at [274, 437] on div "Age [DEMOGRAPHIC_DATA]" at bounding box center [309, 471] width 106 height 12
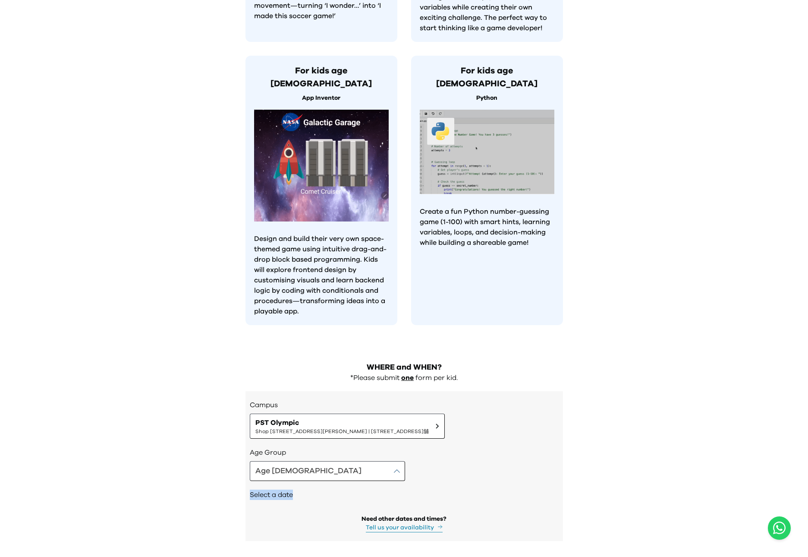
drag, startPoint x: 251, startPoint y: 458, endPoint x: 295, endPoint y: 462, distance: 44.2
click at [298, 437] on div "Select a date" at bounding box center [404, 495] width 309 height 29
click at [292, 437] on h2 "Select a date" at bounding box center [404, 494] width 309 height 10
drag, startPoint x: 292, startPoint y: 460, endPoint x: 247, endPoint y: 463, distance: 45.4
click at [247, 437] on div "Campus [GEOGRAPHIC_DATA] [STREET_ADDRESS][PERSON_NAME] | [STREET_ADDRESS]舖 Age …" at bounding box center [405, 466] width 318 height 150
